Goal: Transaction & Acquisition: Book appointment/travel/reservation

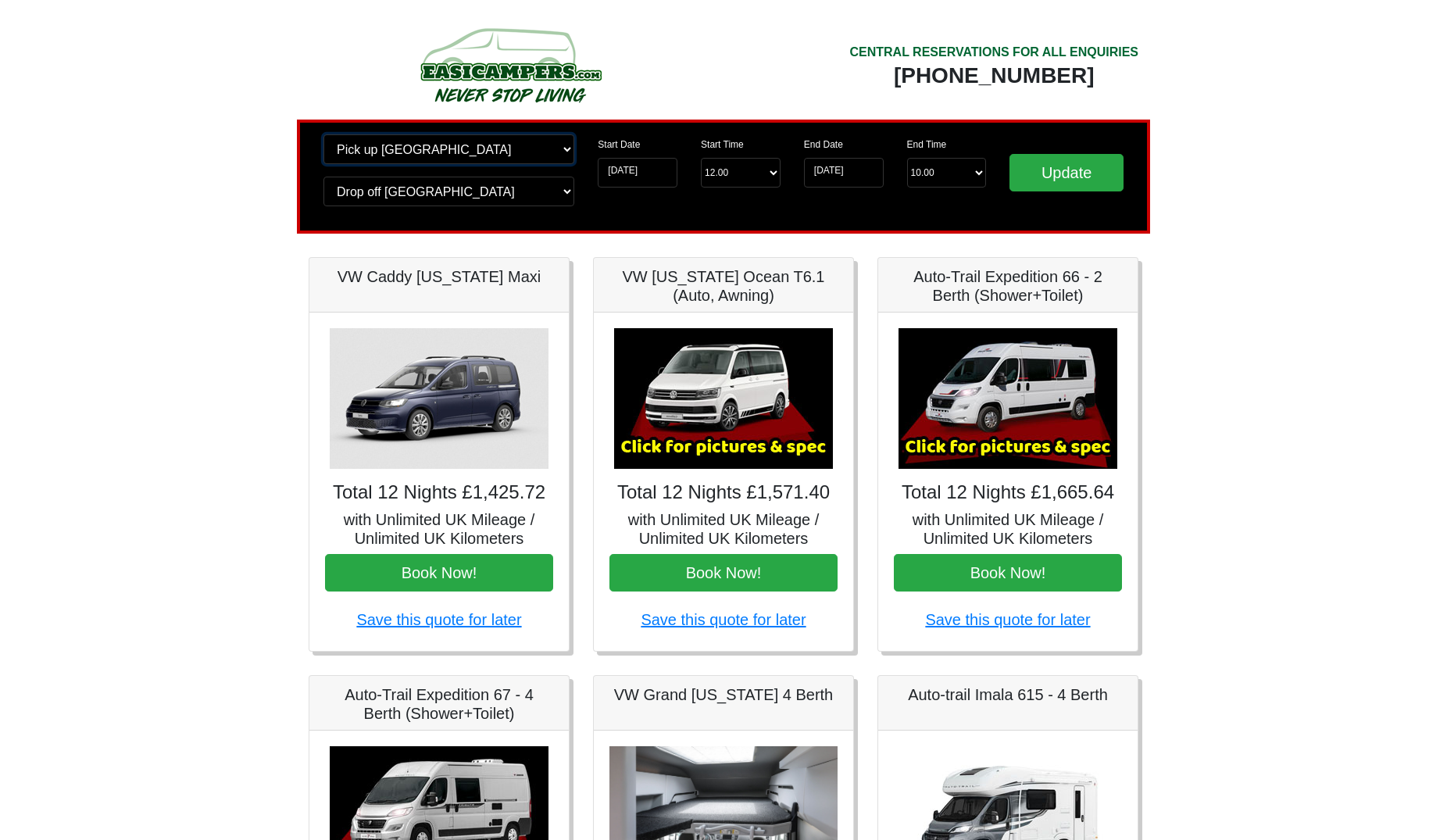
click at [323, 134] on select "Change pick up location? Pick up [GEOGRAPHIC_DATA] [GEOGRAPHIC_DATA] [GEOGRAPHI…" at bounding box center [449, 149] width 251 height 30
select select "EDI"
click option "[GEOGRAPHIC_DATA]" at bounding box center [0, 0] width 0 height 0
click at [323, 177] on select "Change drop off location? Drop off [GEOGRAPHIC_DATA] [GEOGRAPHIC_DATA] [GEOGRAP…" at bounding box center [449, 192] width 251 height 30
select select "EDI"
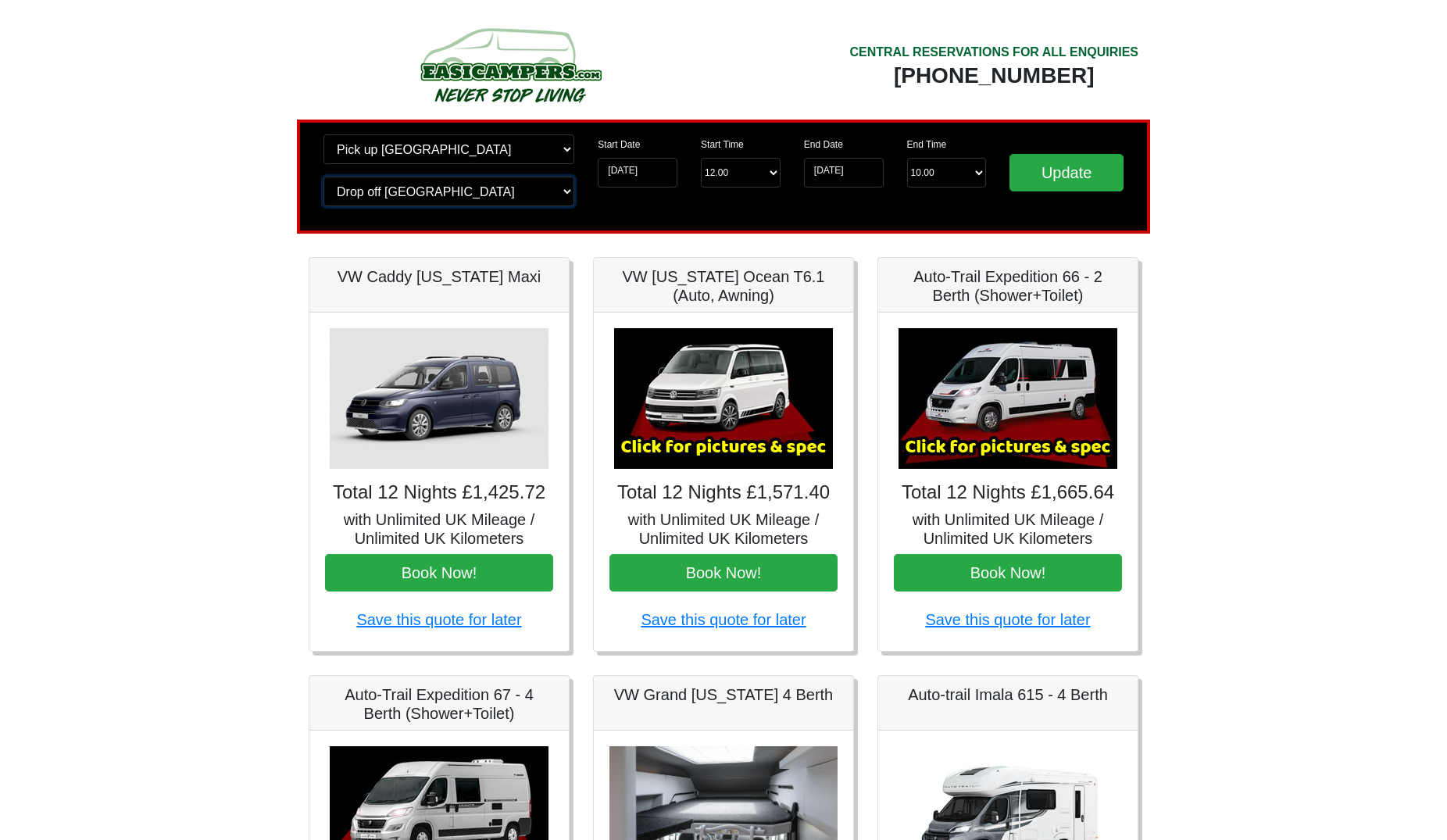
click option "[GEOGRAPHIC_DATA]" at bounding box center [0, 0] width 0 height 0
click at [907, 158] on select "End Time 10.00 -------- 08.00 am 09.00 am 10.00 am 11.00 am ([DATE] Only)" at bounding box center [947, 173] width 80 height 30
click at [968, 165] on select "End Time 10.00 -------- 08.00 am 09.00 am 10.00 am 11.00 am ([DATE] Only)" at bounding box center [947, 173] width 80 height 30
click at [1042, 169] on input "Update" at bounding box center [1066, 172] width 114 height 37
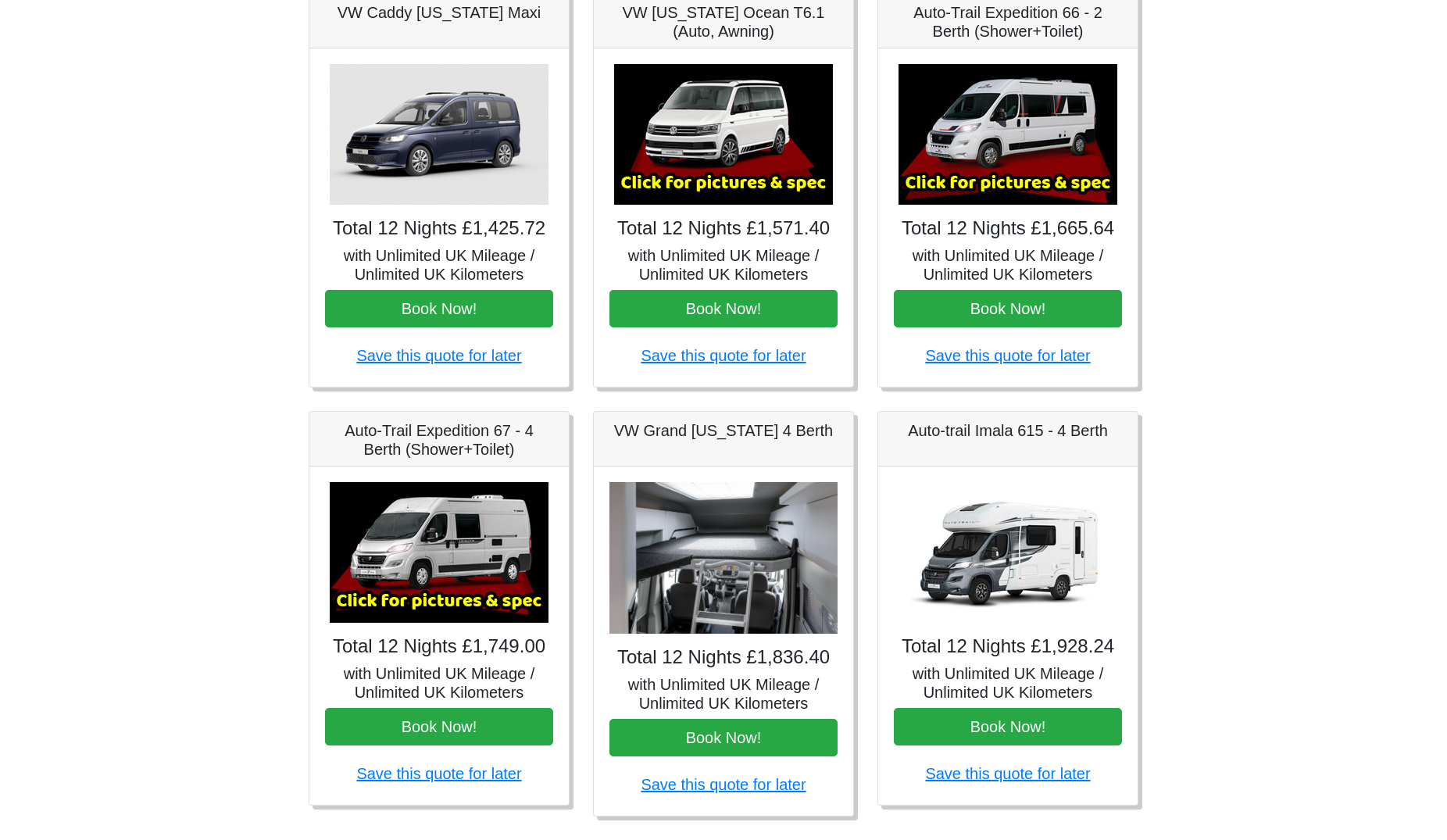
scroll to position [266, 0]
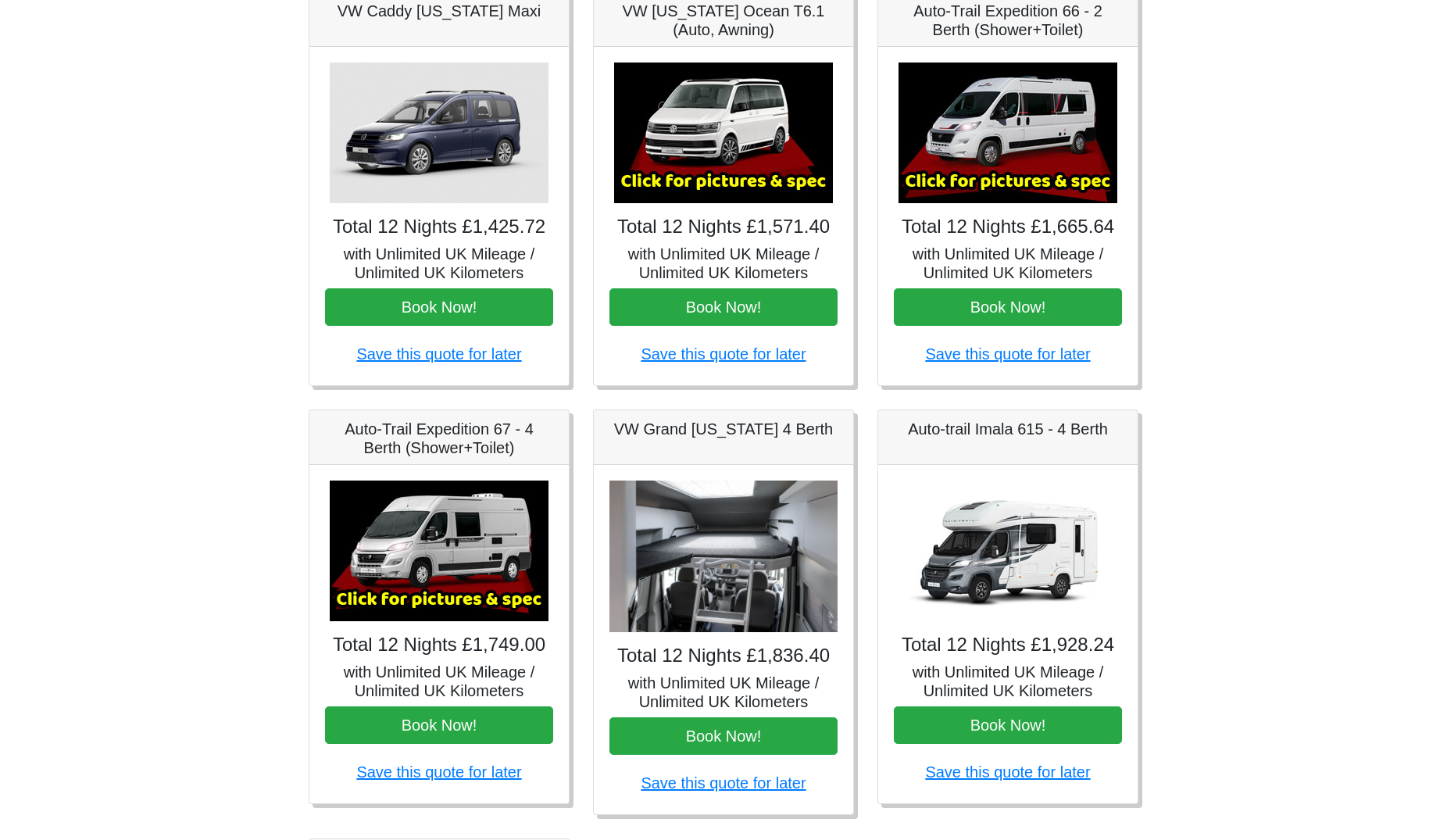
click at [1025, 526] on img at bounding box center [1008, 550] width 219 height 140
click at [1045, 427] on h5 "Auto-trail Imala 615 - 4 Berth" at bounding box center [1008, 428] width 228 height 19
